Goal: Information Seeking & Learning: Learn about a topic

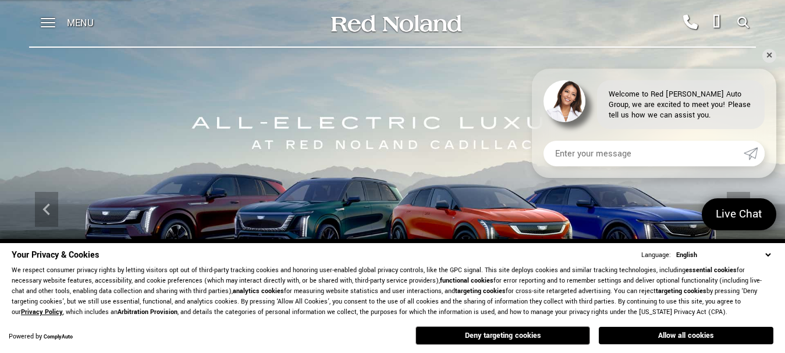
click at [767, 254] on select "English Spanish / Español English / [GEOGRAPHIC_DATA] Korean / 한국어 Vietnamese /…" at bounding box center [723, 255] width 100 height 11
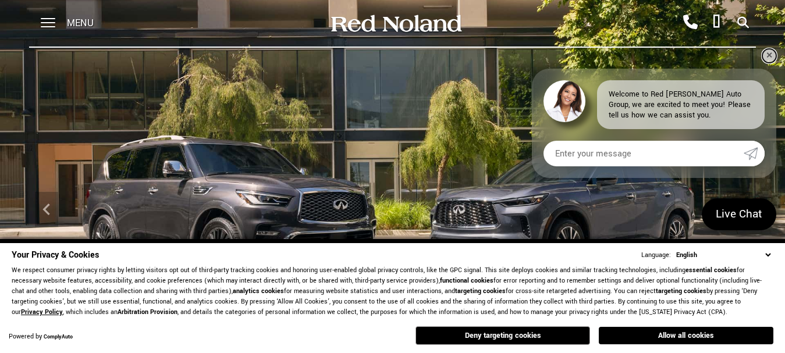
click at [772, 55] on link "✕" at bounding box center [769, 56] width 14 height 14
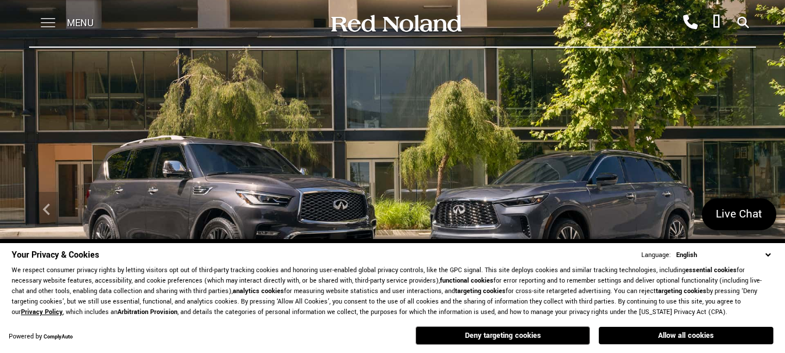
click at [47, 22] on span at bounding box center [48, 23] width 15 height 47
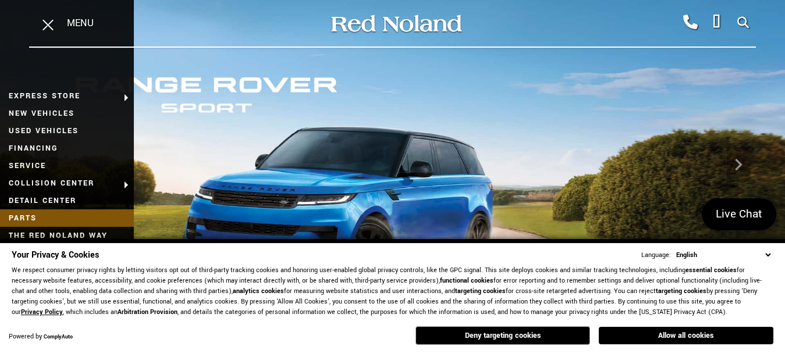
scroll to position [58, 0]
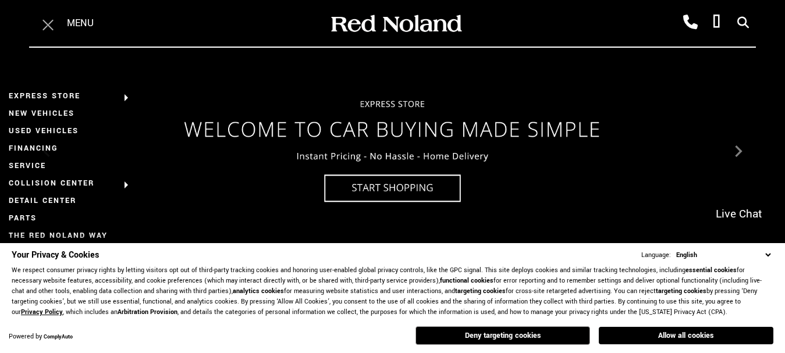
click at [49, 23] on span at bounding box center [47, 24] width 11 height 11
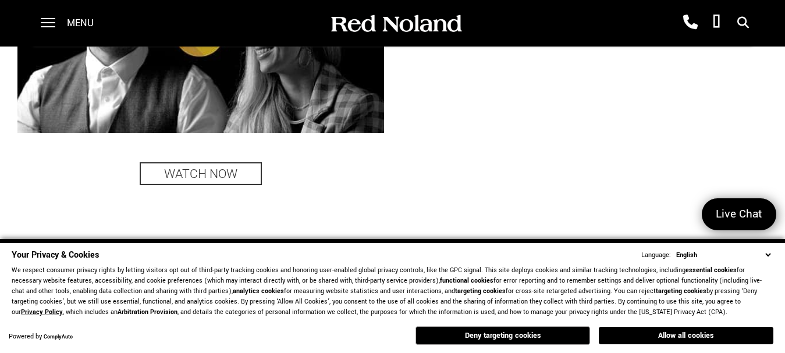
scroll to position [2865, 0]
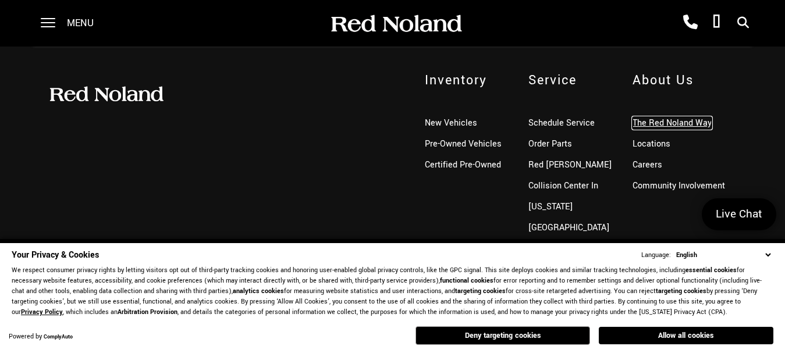
click at [706, 126] on link "The Red Noland Way" at bounding box center [671, 123] width 79 height 12
click at [767, 252] on select "English Spanish / Español English / [GEOGRAPHIC_DATA] Korean / 한국어 Vietnamese /…" at bounding box center [723, 255] width 100 height 11
click at [767, 255] on select "English Spanish / Español English / [GEOGRAPHIC_DATA] Korean / 한국어 Vietnamese /…" at bounding box center [723, 255] width 100 height 11
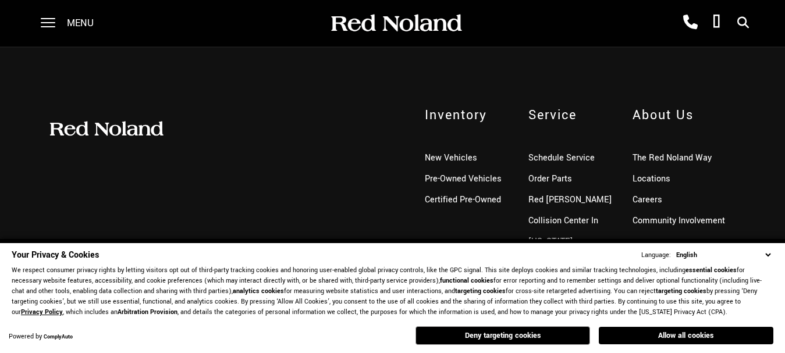
scroll to position [988, 0]
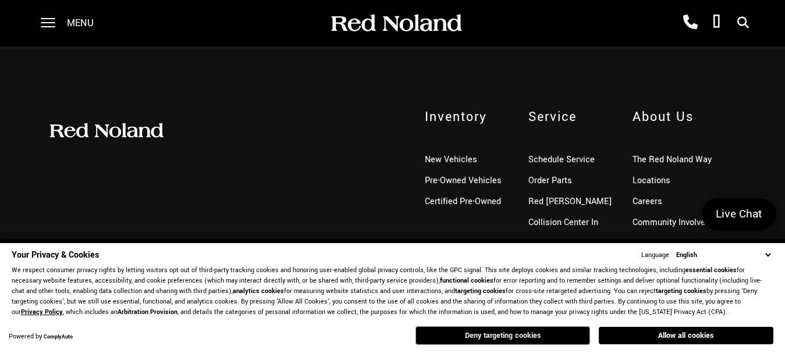
click at [491, 334] on button "Deny targeting cookies" at bounding box center [502, 335] width 174 height 19
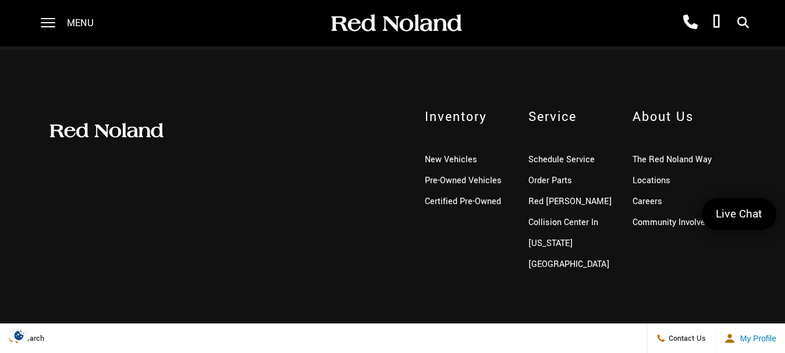
scroll to position [989, 0]
